Goal: Information Seeking & Learning: Learn about a topic

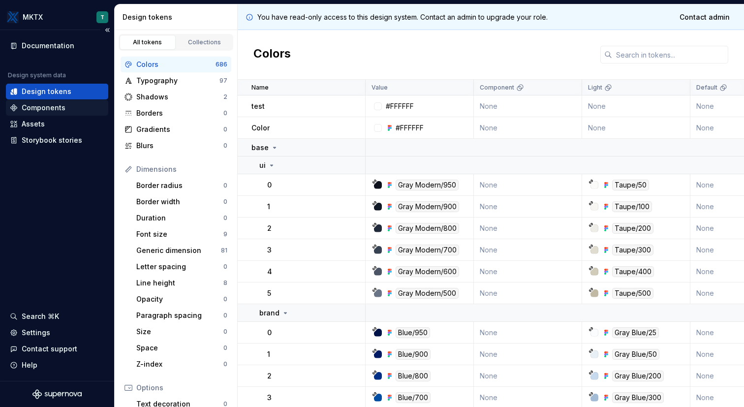
click at [68, 107] on div "Components" at bounding box center [57, 108] width 94 height 10
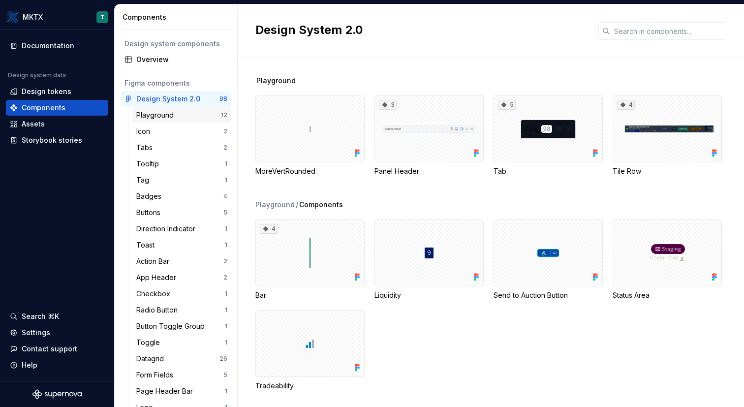
click at [166, 120] on div "Playground" at bounding box center [156, 115] width 41 height 10
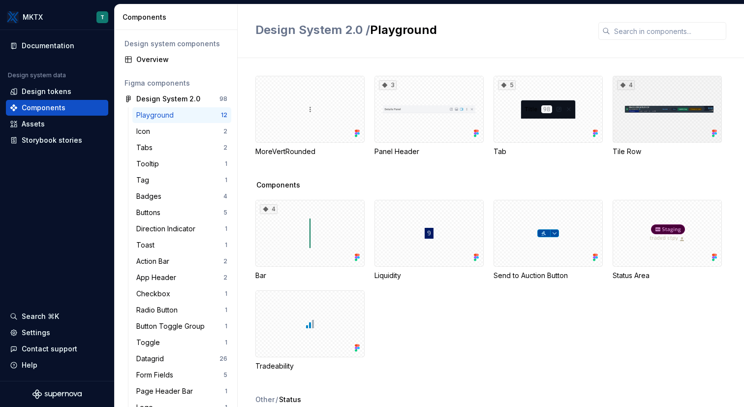
click at [480, 129] on div "4" at bounding box center [666, 109] width 109 height 67
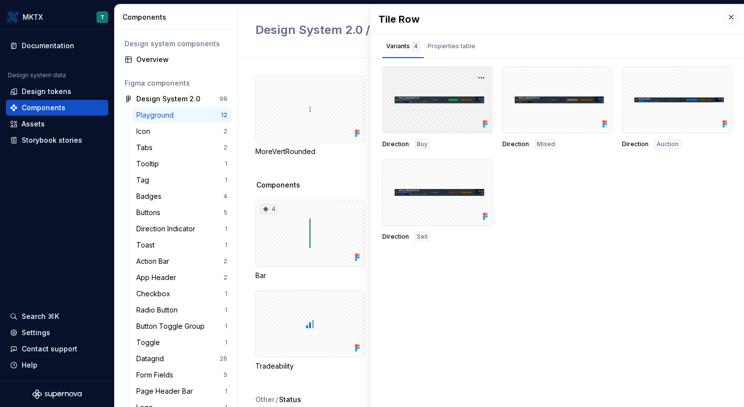
click at [458, 103] on div at bounding box center [437, 99] width 110 height 67
click at [454, 49] on div "Properties table" at bounding box center [452, 46] width 48 height 10
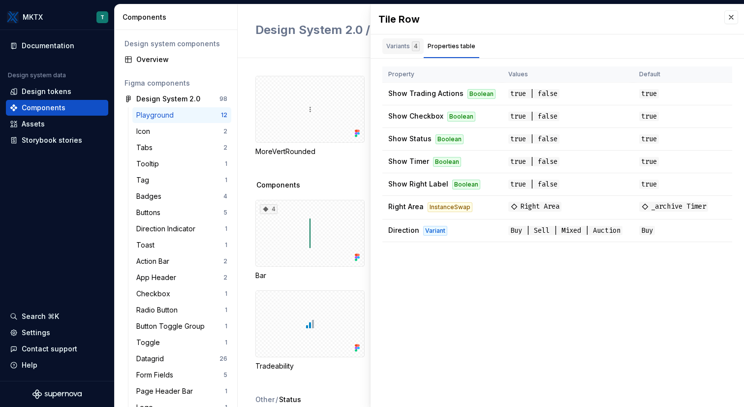
click at [393, 51] on div "Variants 4" at bounding box center [402, 46] width 41 height 16
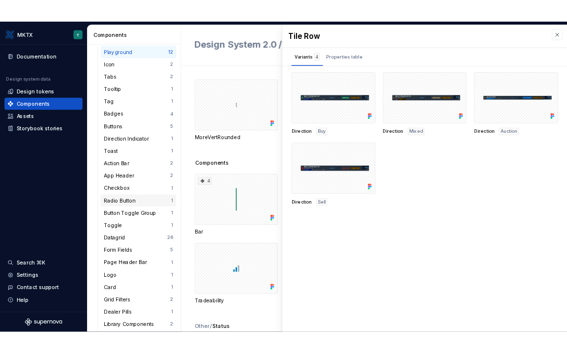
scroll to position [495, 0]
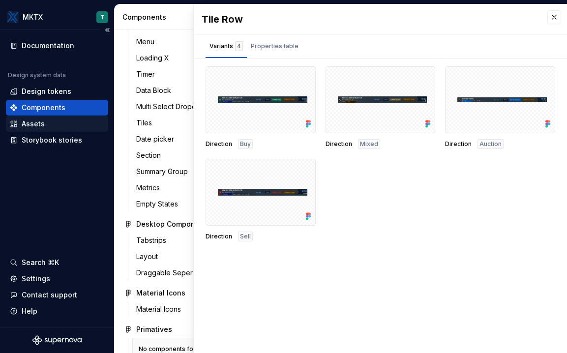
click at [64, 123] on div "Assets" at bounding box center [57, 124] width 94 height 10
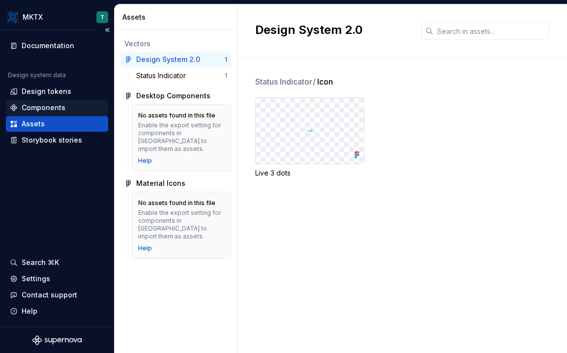
click at [86, 109] on div "Components" at bounding box center [57, 108] width 94 height 10
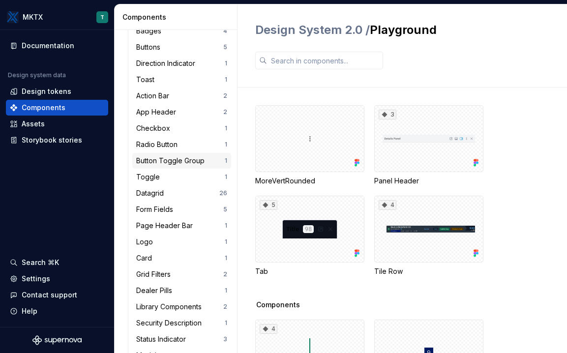
scroll to position [140, 0]
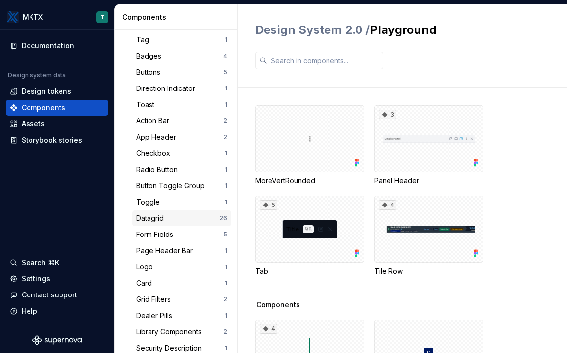
click at [167, 215] on div "Datagrid" at bounding box center [151, 219] width 31 height 10
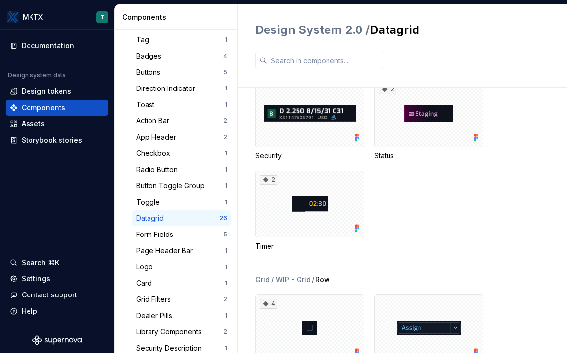
scroll to position [1103, 0]
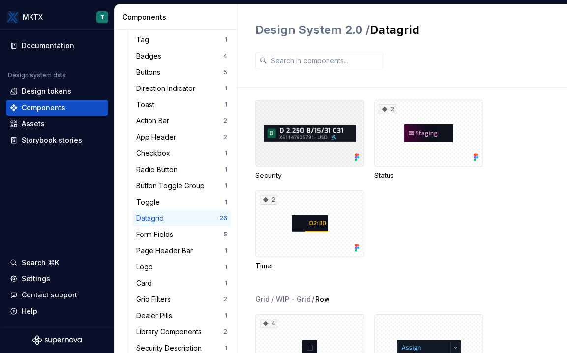
click at [307, 136] on div at bounding box center [309, 133] width 109 height 67
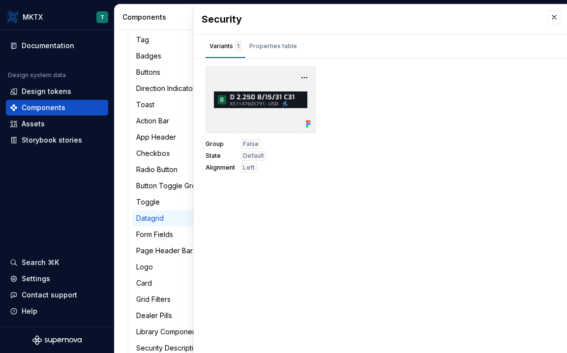
click at [258, 100] on div at bounding box center [261, 99] width 110 height 67
click at [305, 78] on button "button" at bounding box center [305, 78] width 14 height 14
click at [393, 74] on div "Group False State Default Alignment Left" at bounding box center [381, 119] width 350 height 106
click at [305, 77] on button "button" at bounding box center [305, 78] width 14 height 14
click at [286, 96] on div "Open in Figma" at bounding box center [273, 107] width 64 height 30
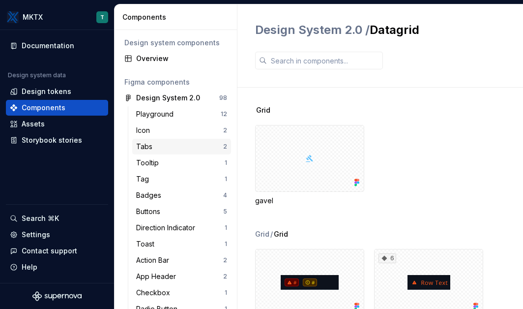
scroll to position [2, 0]
